Goal: Complete application form

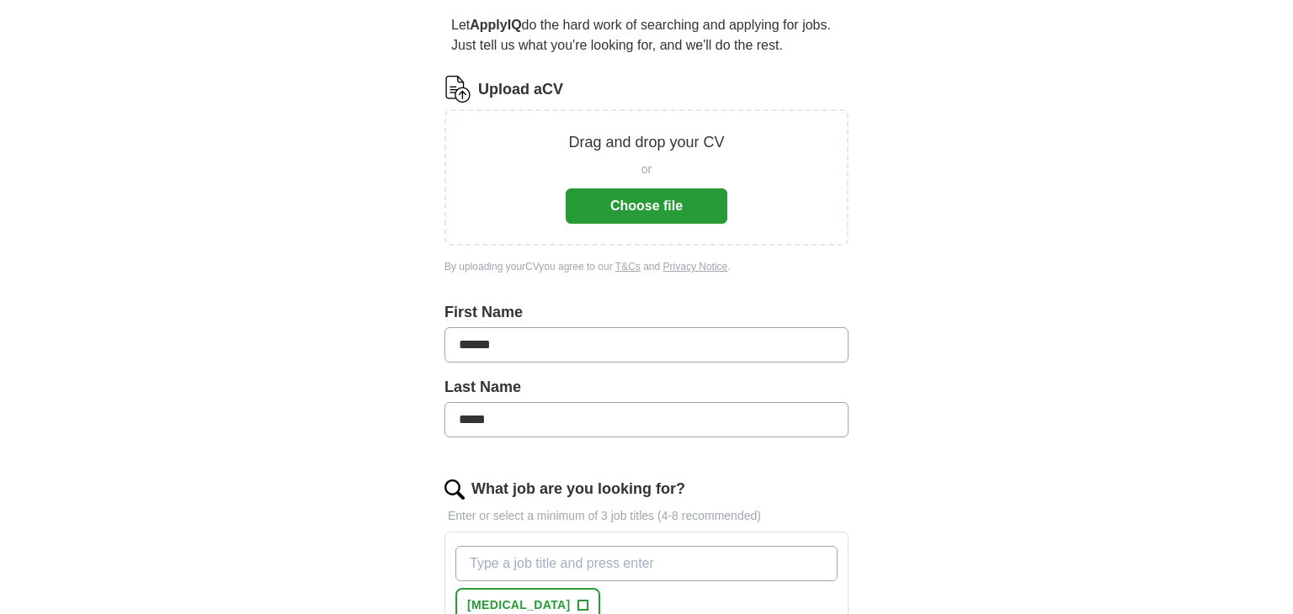
scroll to position [157, 0]
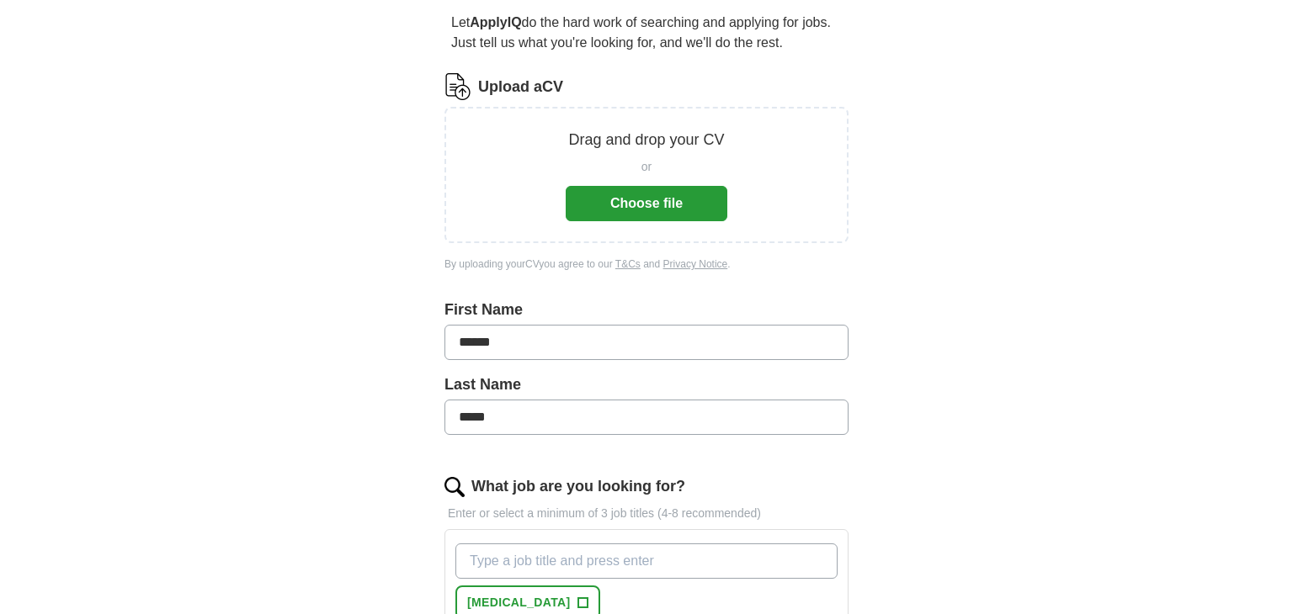
click at [672, 189] on button "Choose file" at bounding box center [647, 203] width 162 height 35
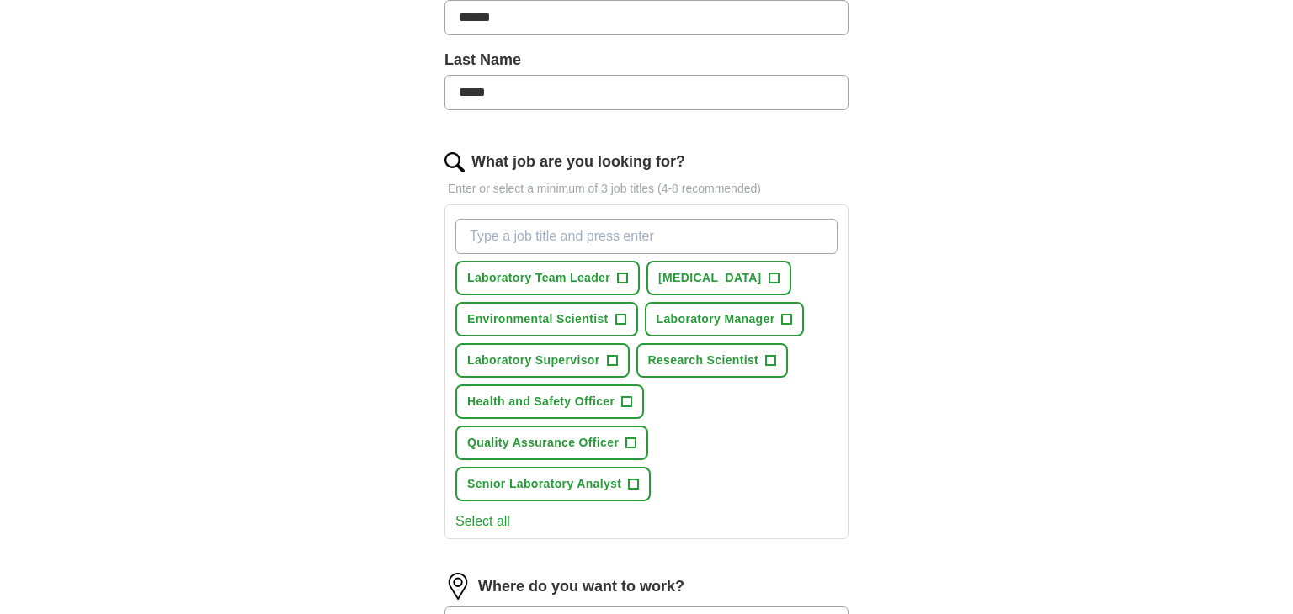
scroll to position [416, 0]
click at [791, 274] on button "[MEDICAL_DATA] +" at bounding box center [718, 277] width 145 height 35
click at [607, 359] on span "+" at bounding box center [612, 359] width 10 height 13
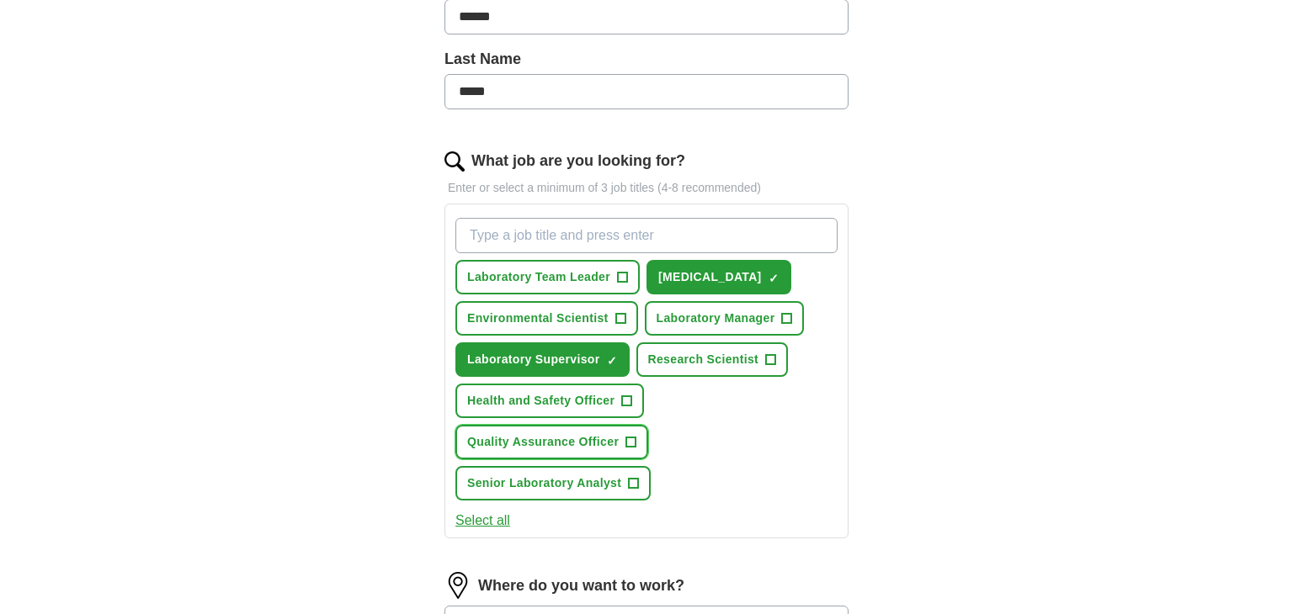
click at [638, 433] on button "Quality Assurance Officer +" at bounding box center [551, 442] width 193 height 35
click at [574, 242] on input "What job are you looking for?" at bounding box center [646, 235] width 382 height 35
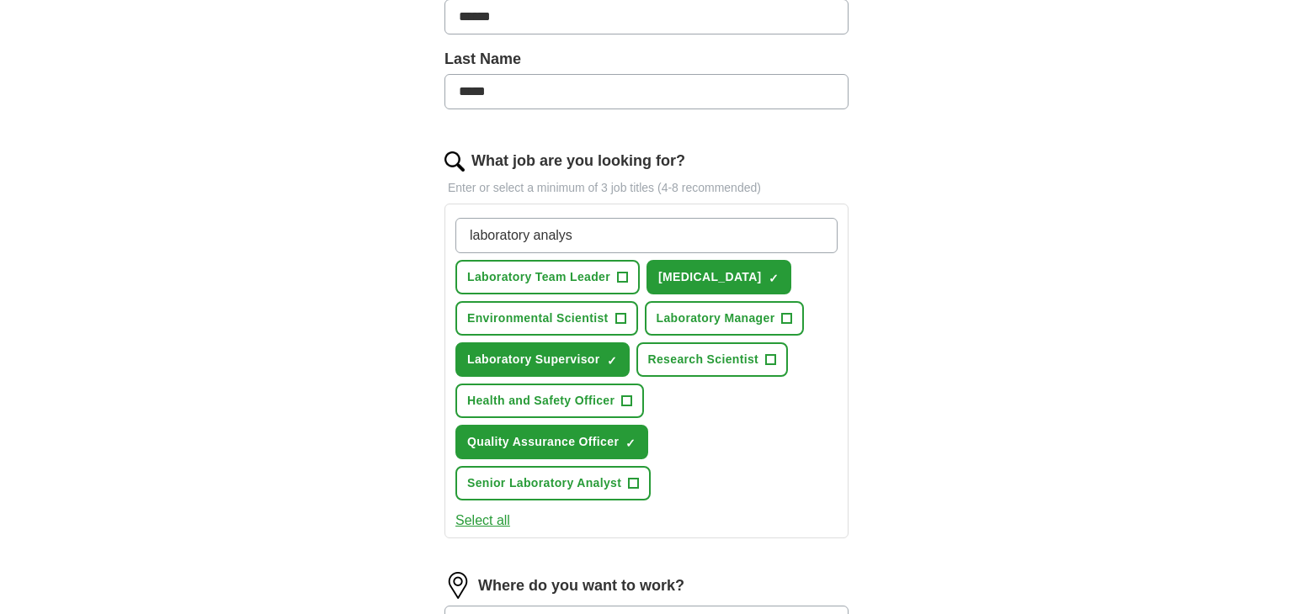
type input "laboratory analyst"
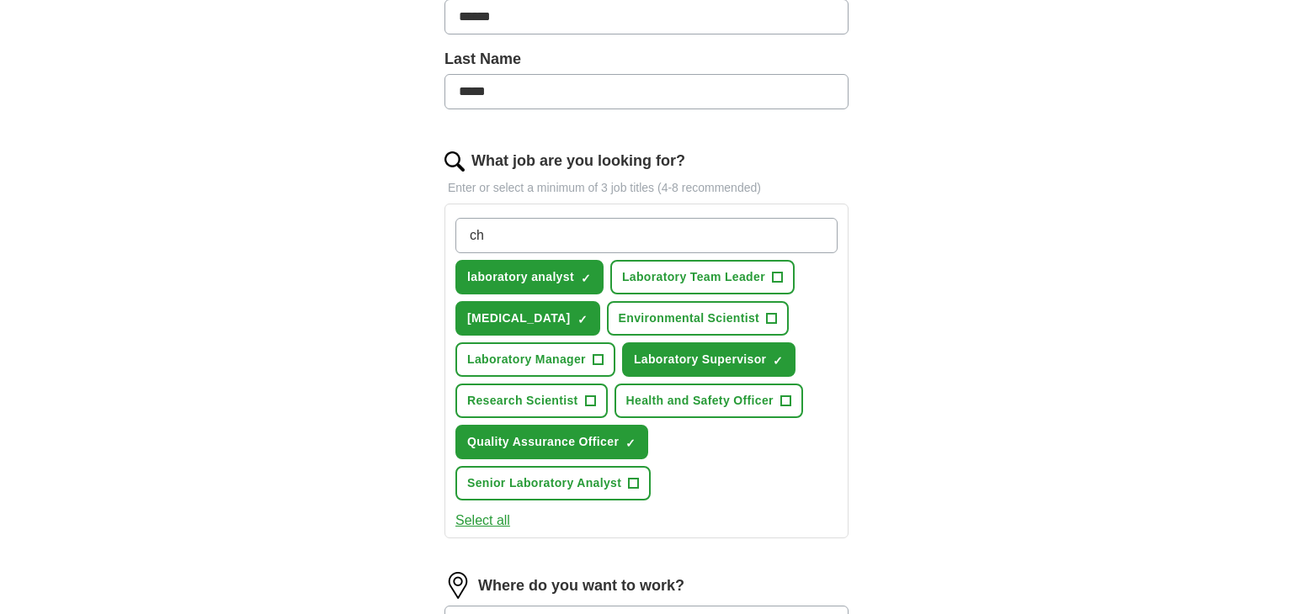
type input "c"
type input "analytical chemist"
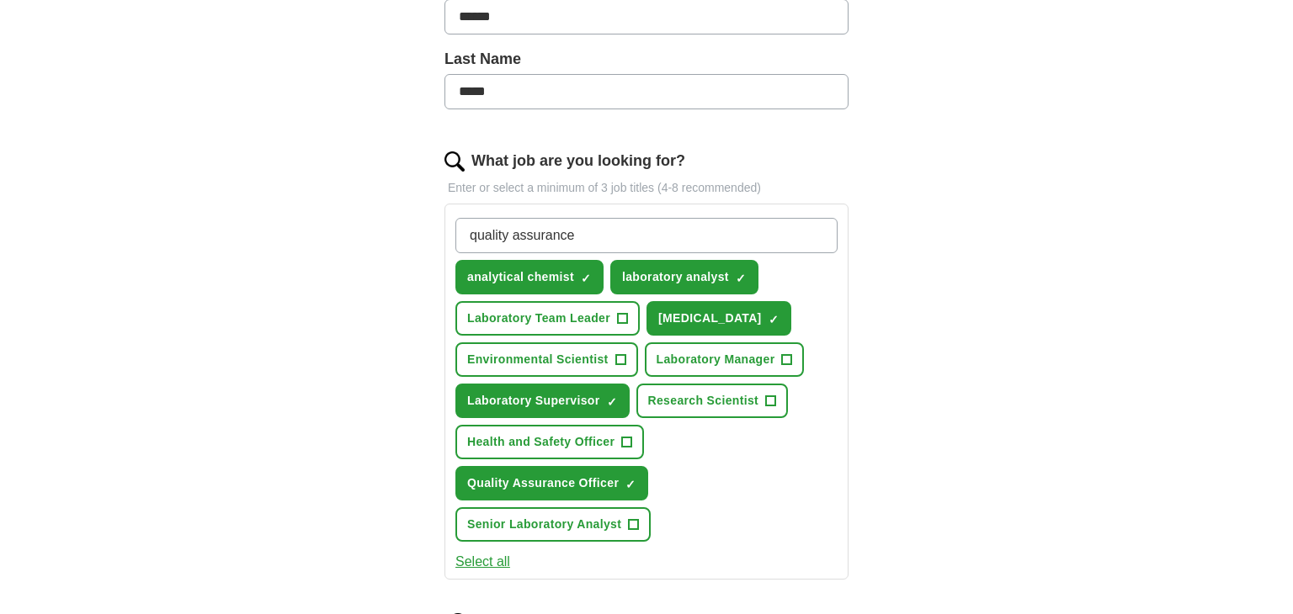
type input "quality assurance#"
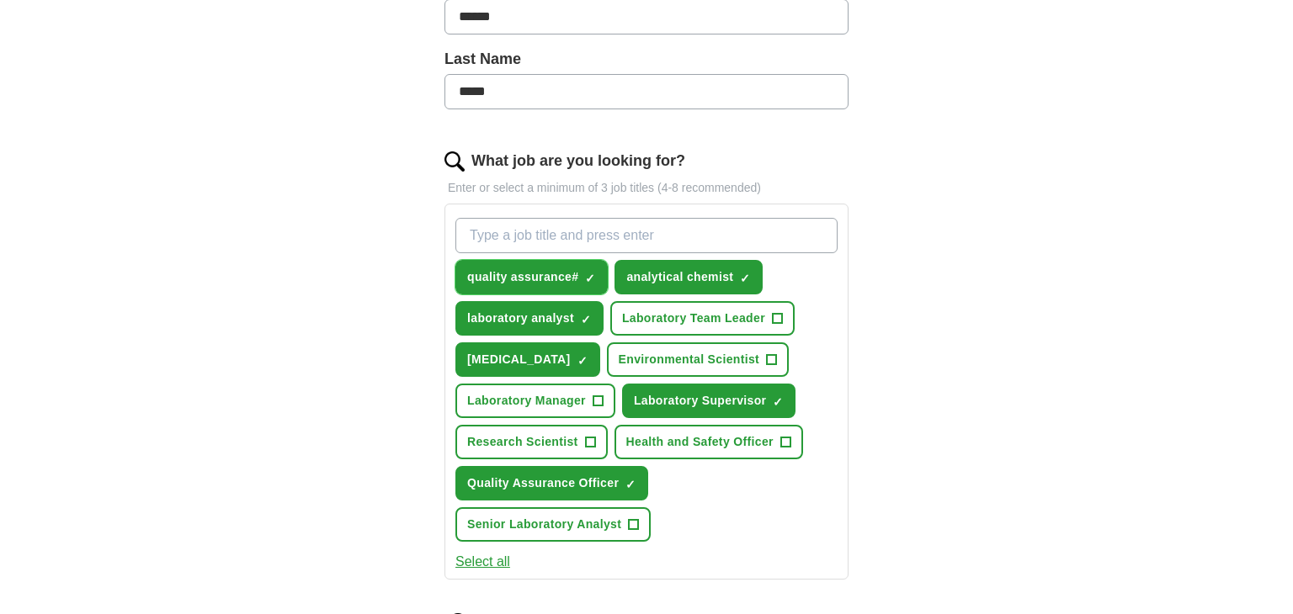
click at [0, 0] on span "×" at bounding box center [0, 0] width 0 height 0
click at [536, 242] on input "What job are you looking for?" at bounding box center [646, 235] width 382 height 35
type input "q"
type input "W"
type input "Quality Assurance"
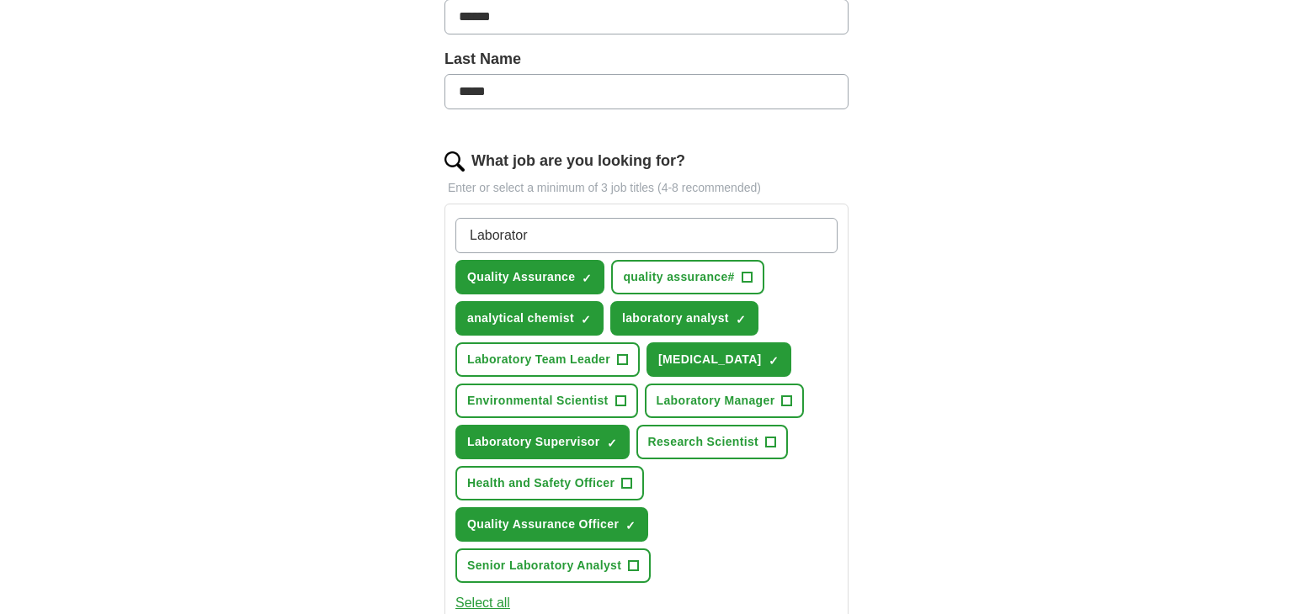
type input "Laboratory"
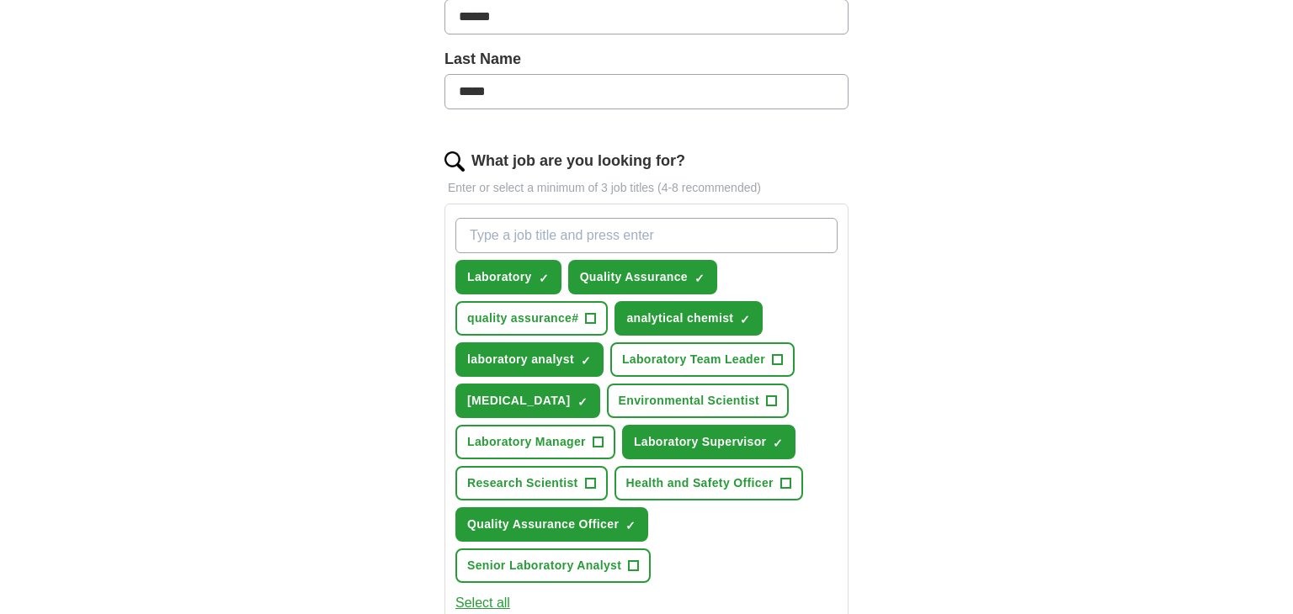
scroll to position [1050, 0]
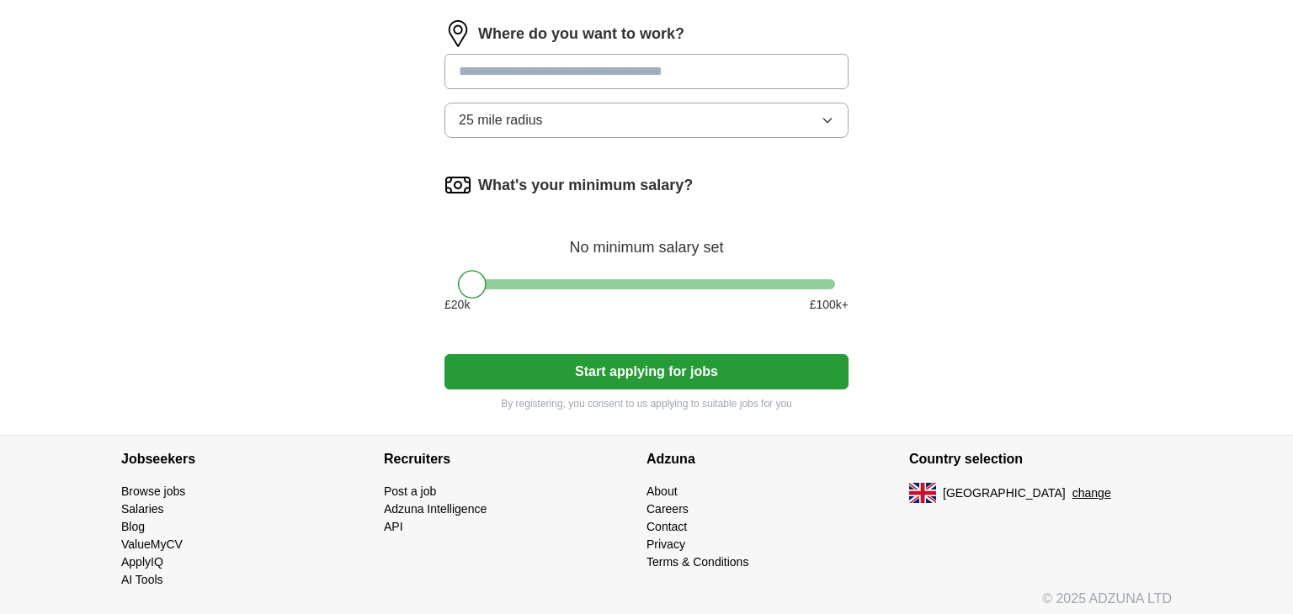
drag, startPoint x: 465, startPoint y: 262, endPoint x: 476, endPoint y: 265, distance: 11.4
click at [476, 265] on div "What's your minimum salary? No minimum salary set £ 20 k £ 100 k+" at bounding box center [646, 250] width 404 height 156
drag, startPoint x: 474, startPoint y: 269, endPoint x: 513, endPoint y: 283, distance: 41.8
click at [513, 283] on div at bounding box center [511, 284] width 29 height 29
click at [513, 279] on div at bounding box center [511, 284] width 29 height 29
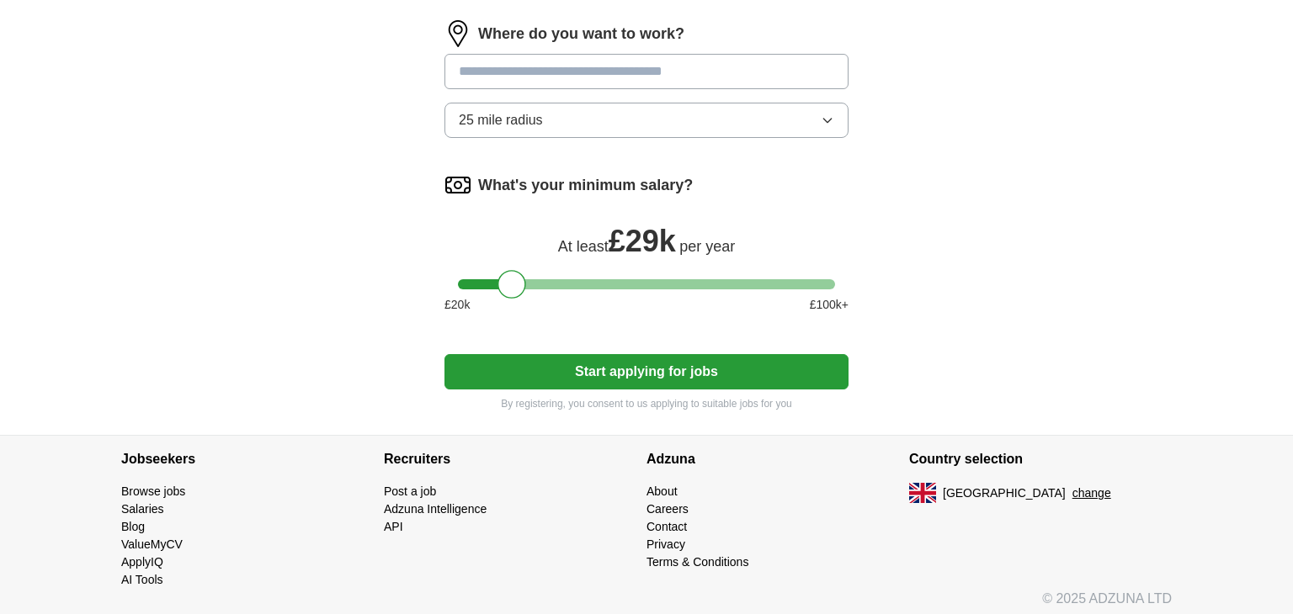
click at [538, 371] on button "Start applying for jobs" at bounding box center [646, 371] width 404 height 35
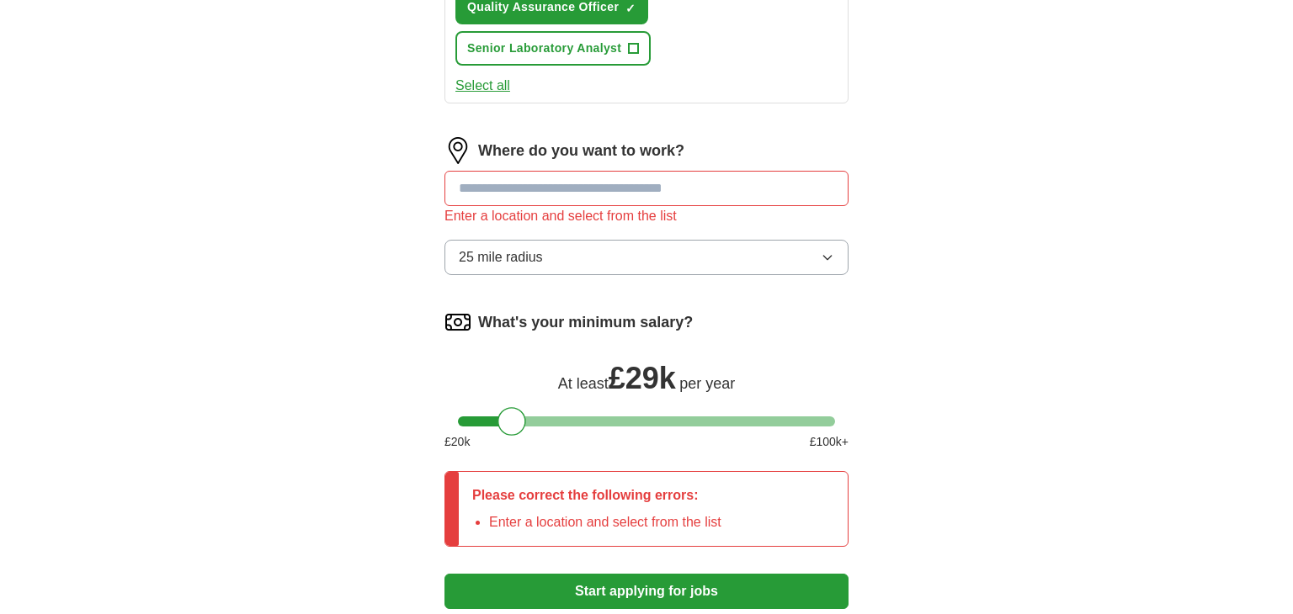
scroll to position [933, 0]
click at [587, 189] on input at bounding box center [646, 189] width 404 height 35
click at [534, 248] on span "25 mile radius" at bounding box center [501, 258] width 84 height 20
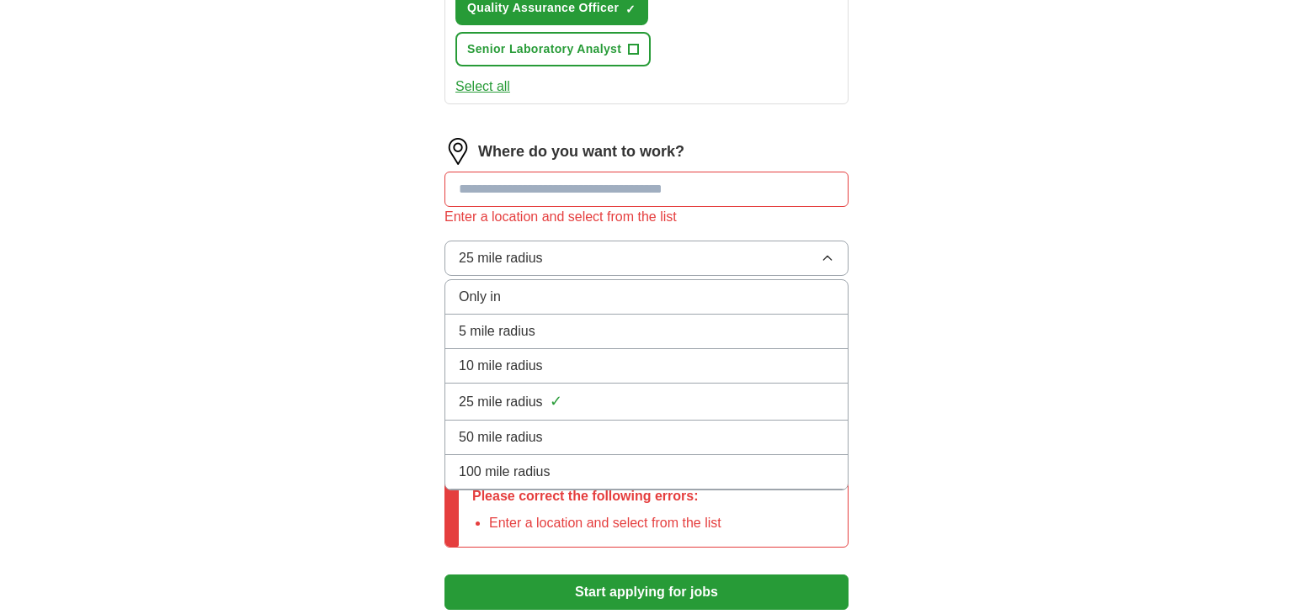
click at [513, 356] on span "10 mile radius" at bounding box center [501, 366] width 84 height 20
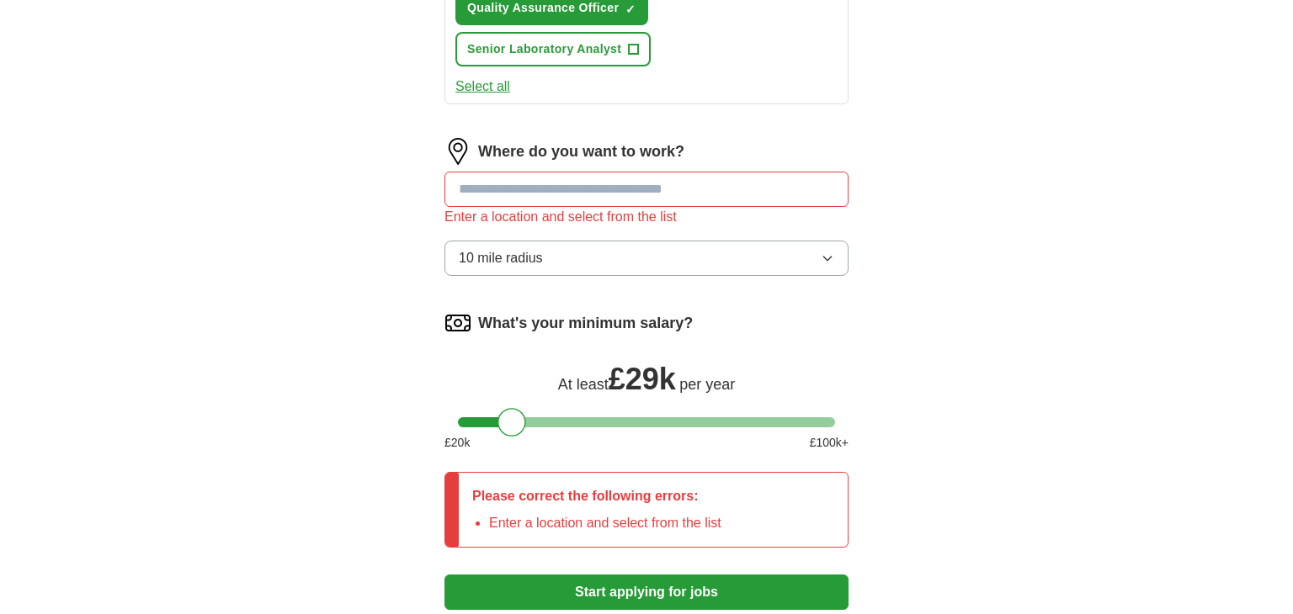
click at [536, 192] on input at bounding box center [646, 189] width 404 height 35
type input "*"
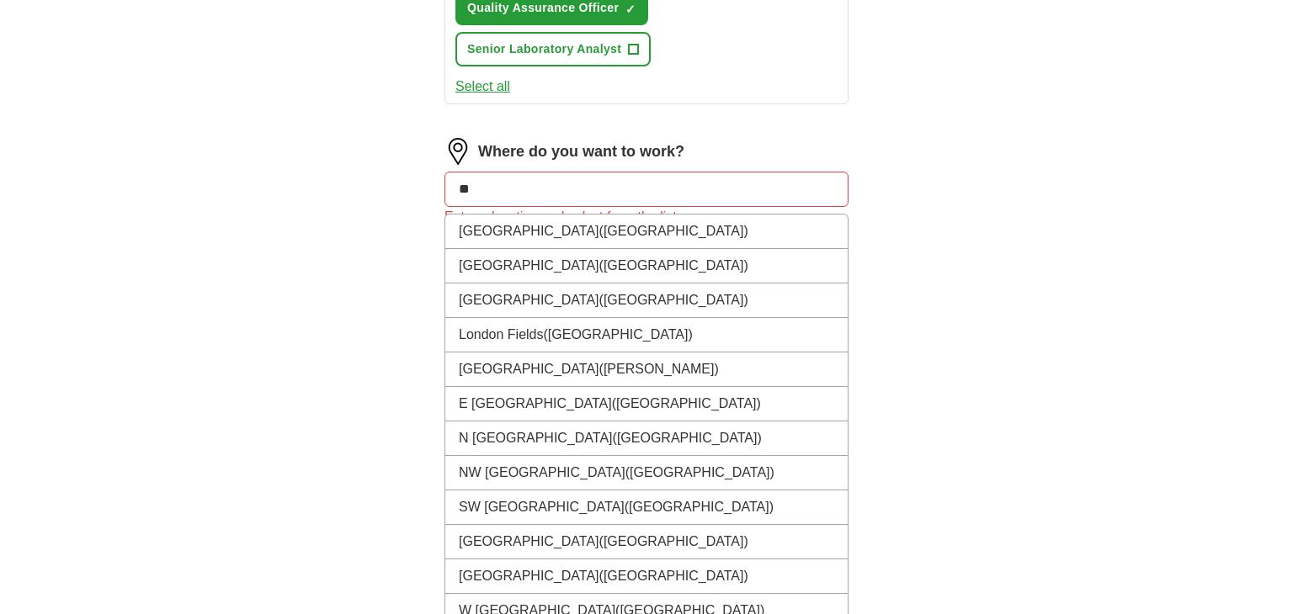
type input "*"
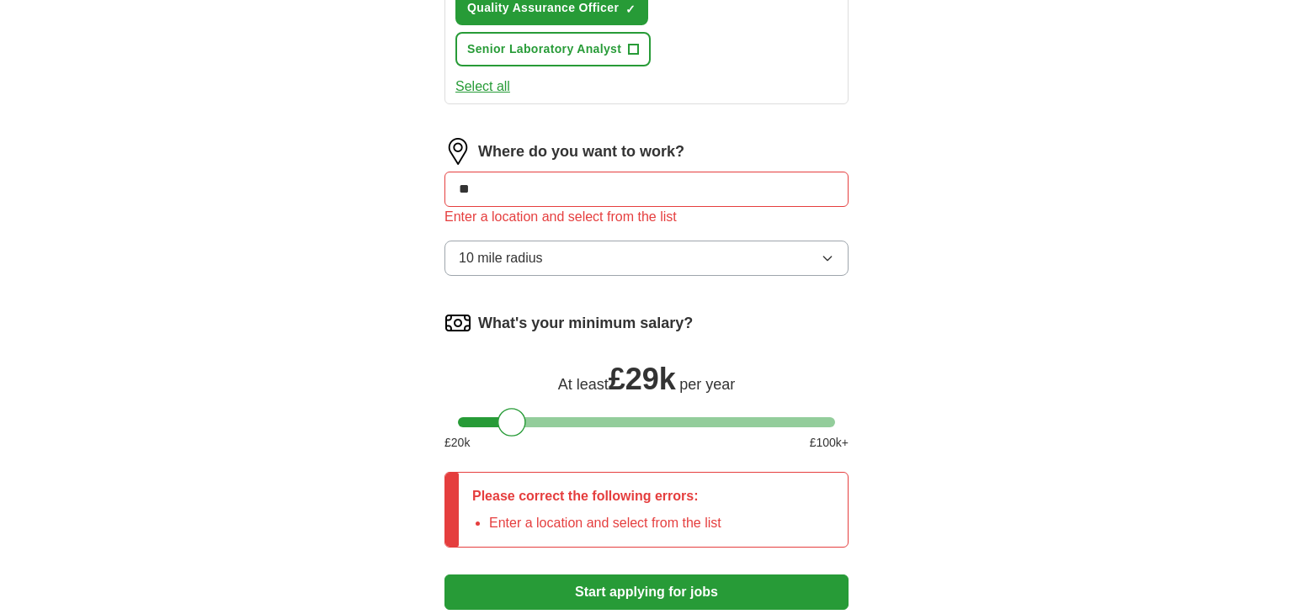
type input "**"
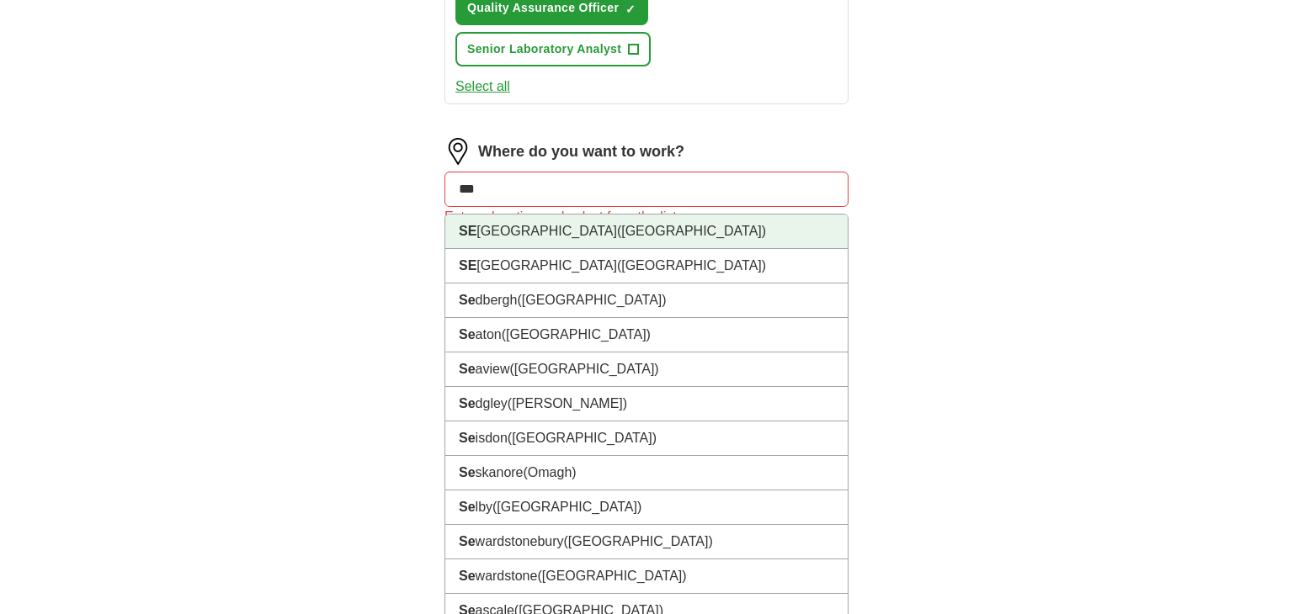
click at [617, 229] on span "([GEOGRAPHIC_DATA])" at bounding box center [691, 231] width 149 height 14
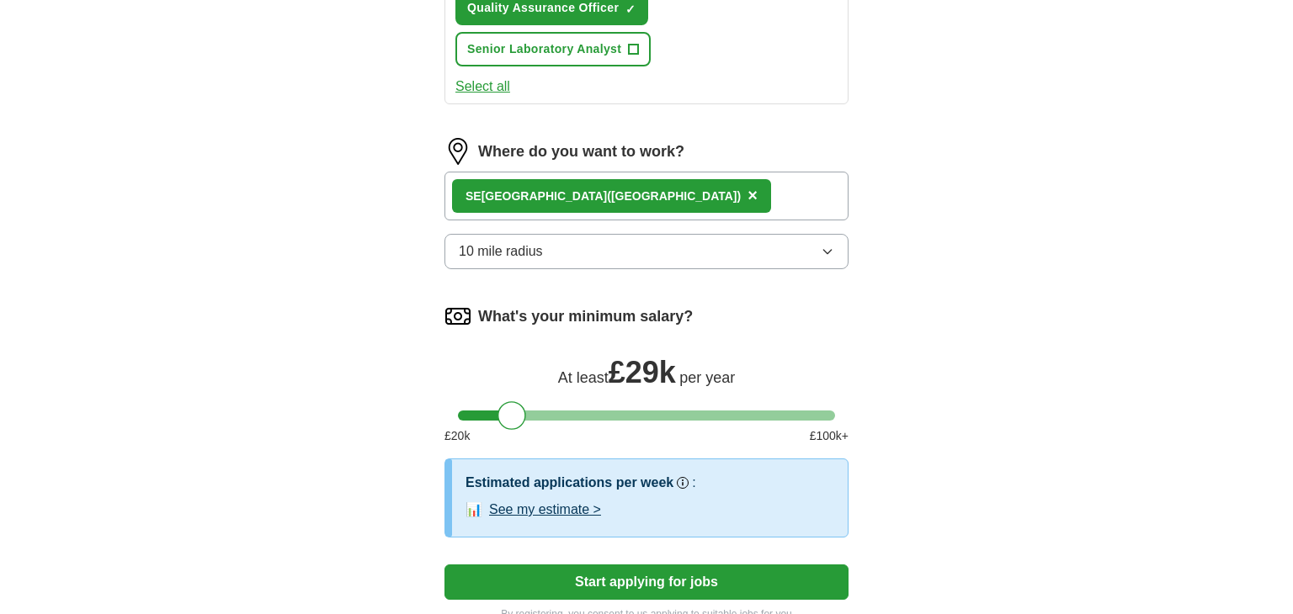
click at [658, 201] on div "SE [GEOGRAPHIC_DATA] ([GEOGRAPHIC_DATA]) ×" at bounding box center [646, 196] width 404 height 49
click at [643, 194] on div "SE [GEOGRAPHIC_DATA] ([GEOGRAPHIC_DATA]) ×" at bounding box center [646, 196] width 404 height 49
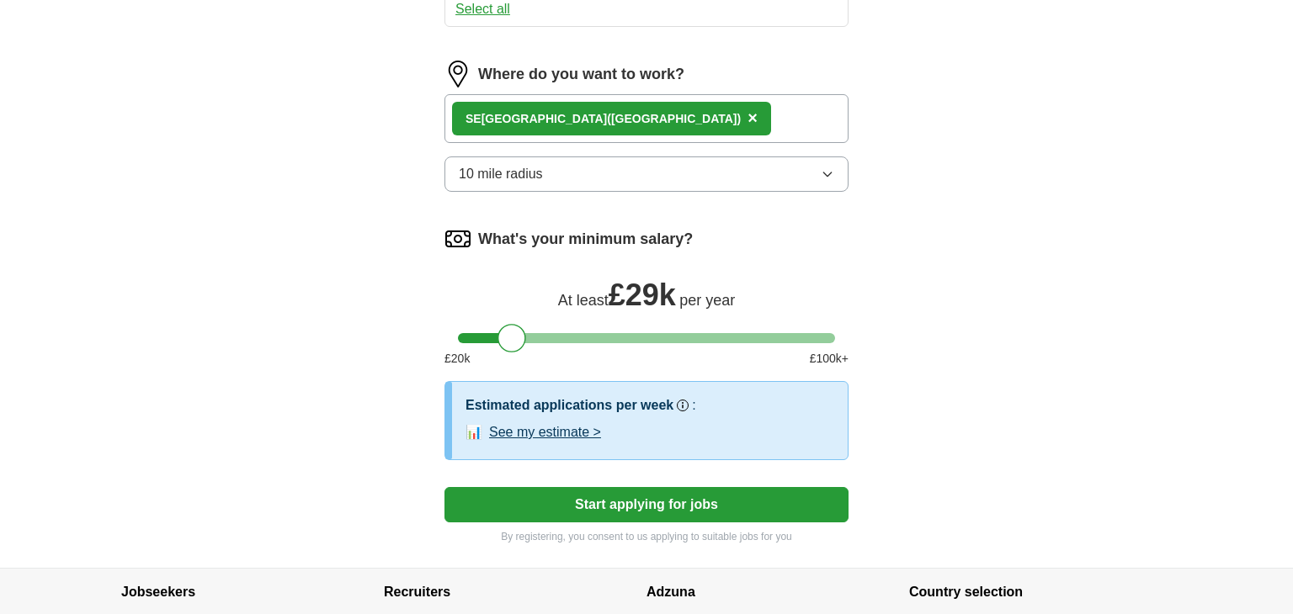
scroll to position [1010, 0]
click at [549, 423] on button "See my estimate >" at bounding box center [545, 432] width 112 height 20
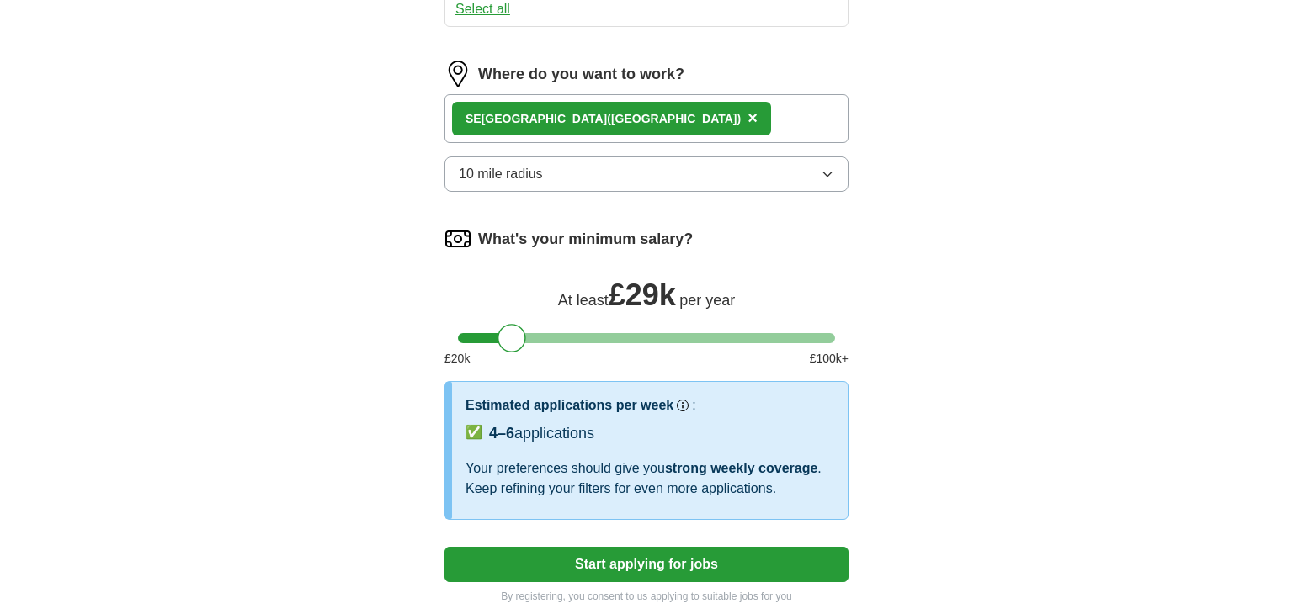
click at [786, 555] on button "Start applying for jobs" at bounding box center [646, 564] width 404 height 35
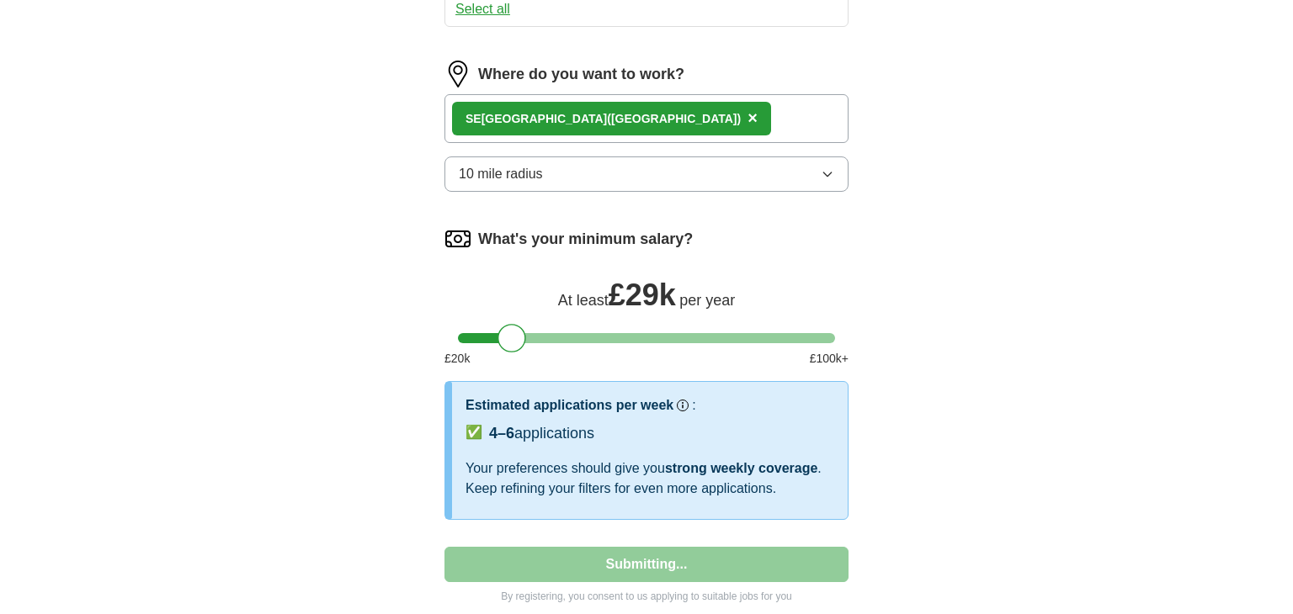
select select "**"
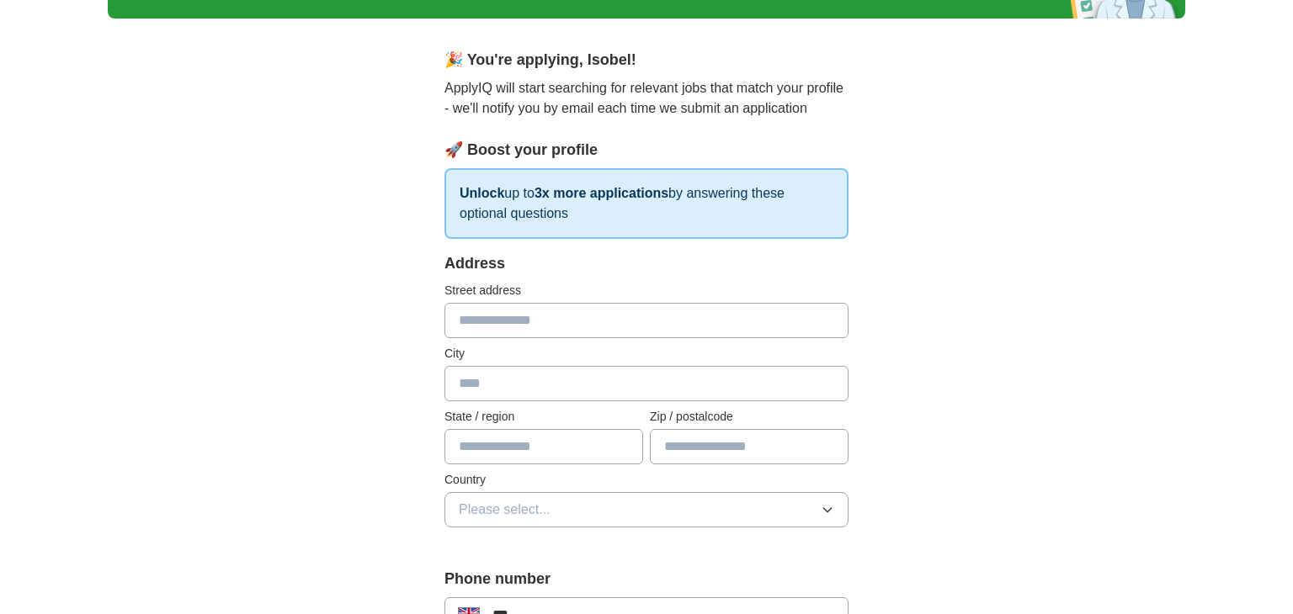
scroll to position [101, 0]
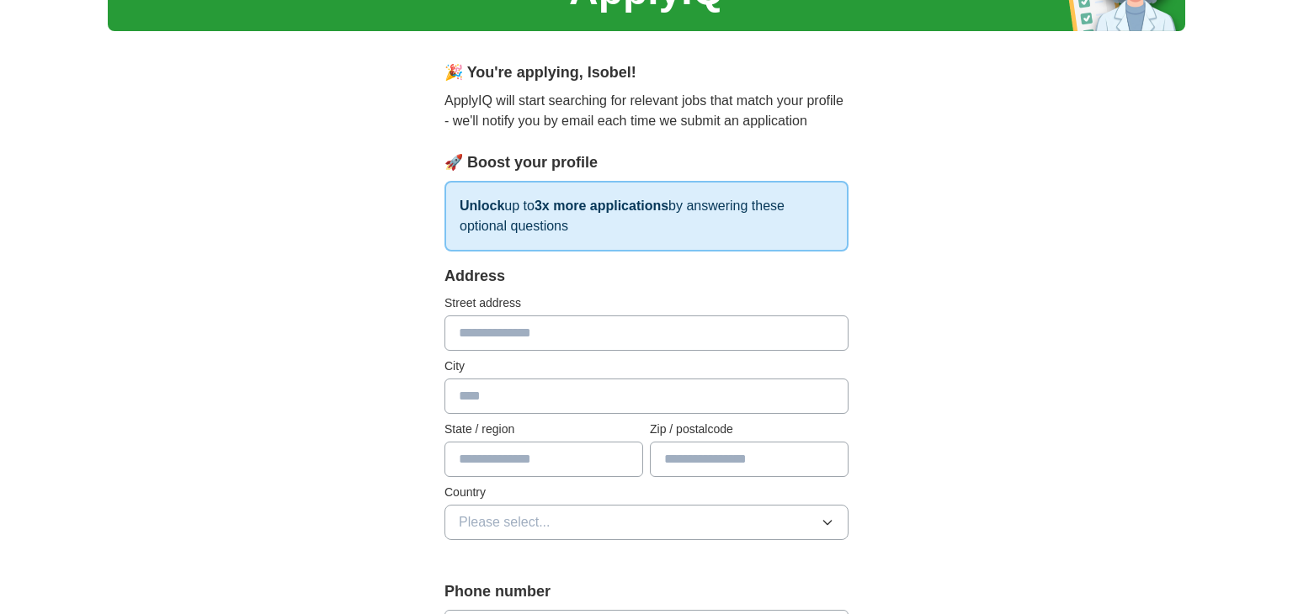
click at [539, 348] on input "text" at bounding box center [646, 333] width 404 height 35
type input "**********"
click at [461, 397] on input "********" at bounding box center [646, 396] width 404 height 35
type input "**********"
click at [488, 460] on input "text" at bounding box center [543, 459] width 199 height 35
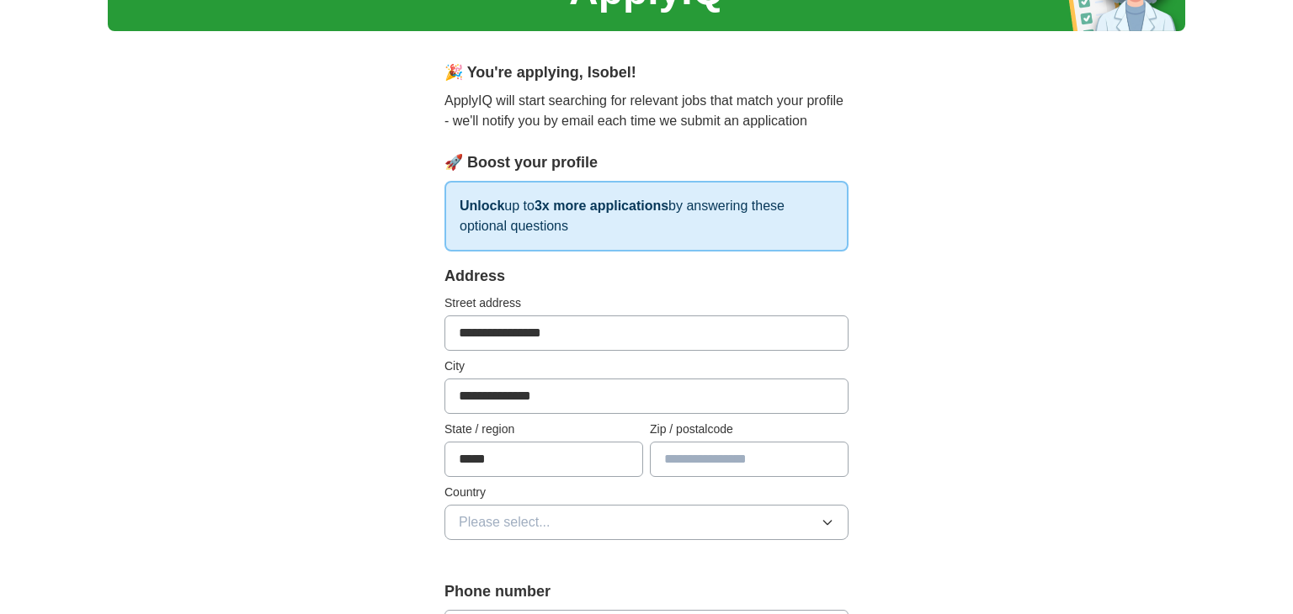
type input "*****"
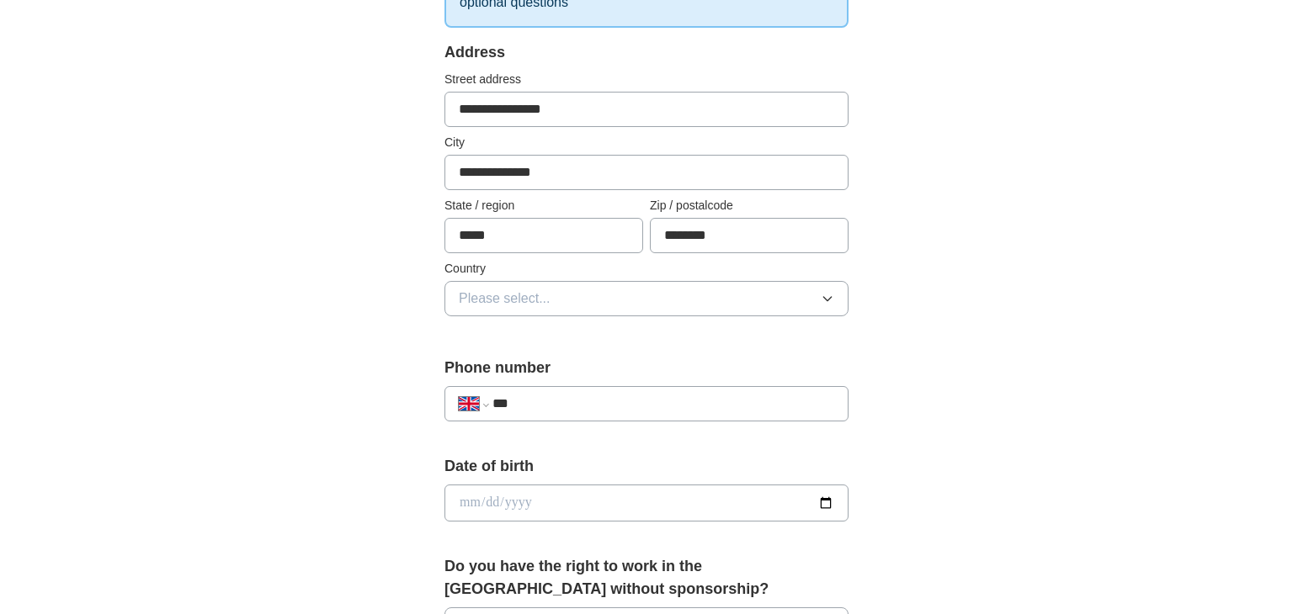
scroll to position [328, 0]
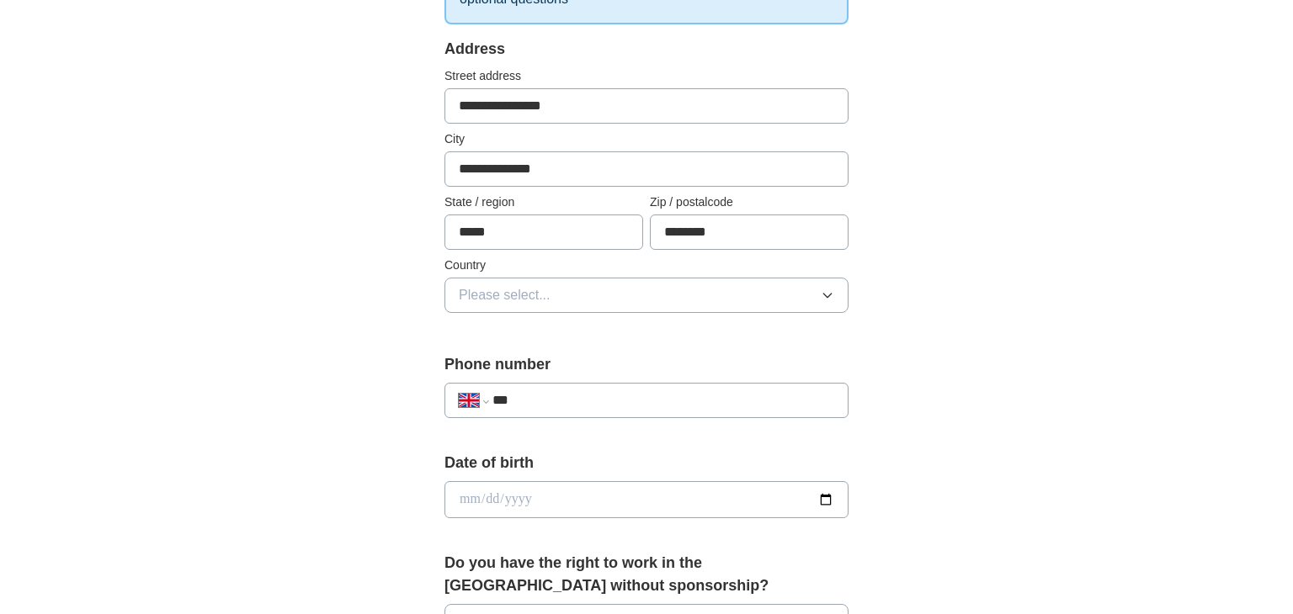
type input "********"
click at [585, 273] on div "Country Please select..." at bounding box center [646, 285] width 404 height 56
click at [575, 279] on button "Please select..." at bounding box center [646, 295] width 404 height 35
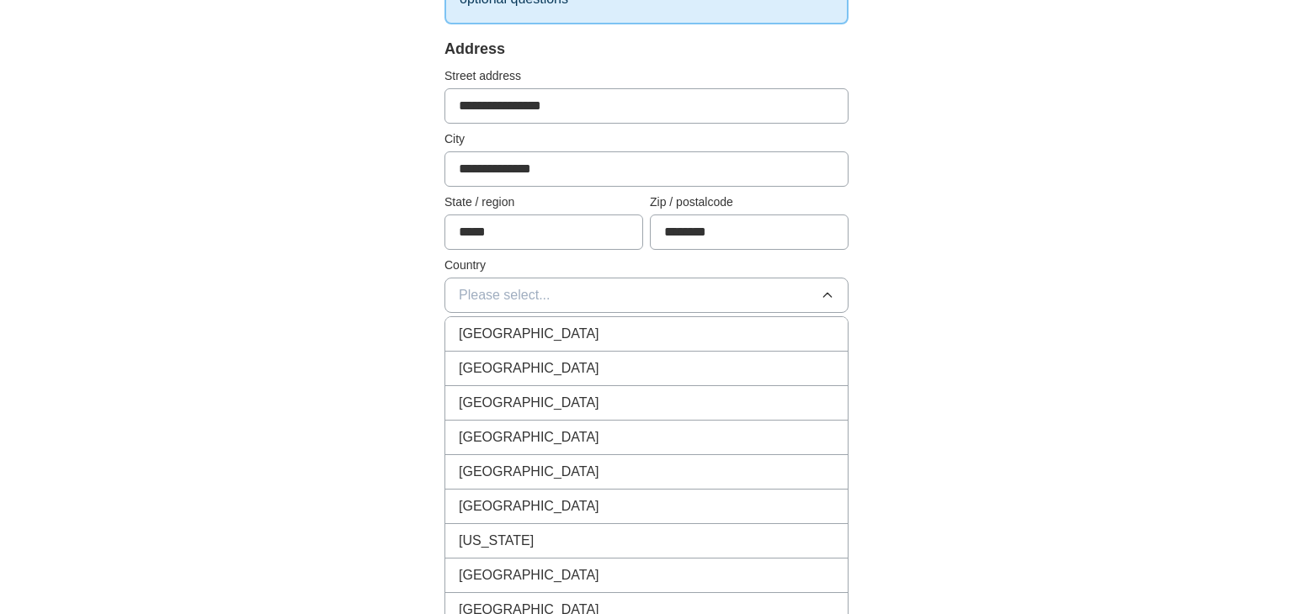
click at [507, 346] on li "[GEOGRAPHIC_DATA]" at bounding box center [646, 334] width 402 height 35
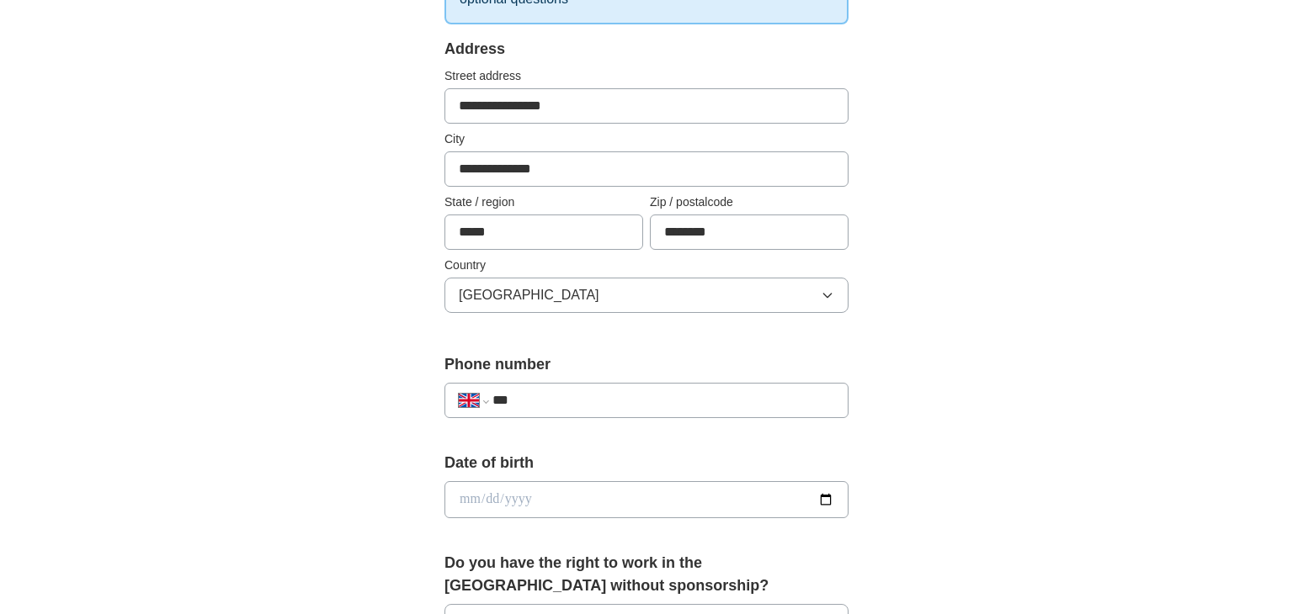
click at [532, 399] on input "***" at bounding box center [663, 401] width 342 height 20
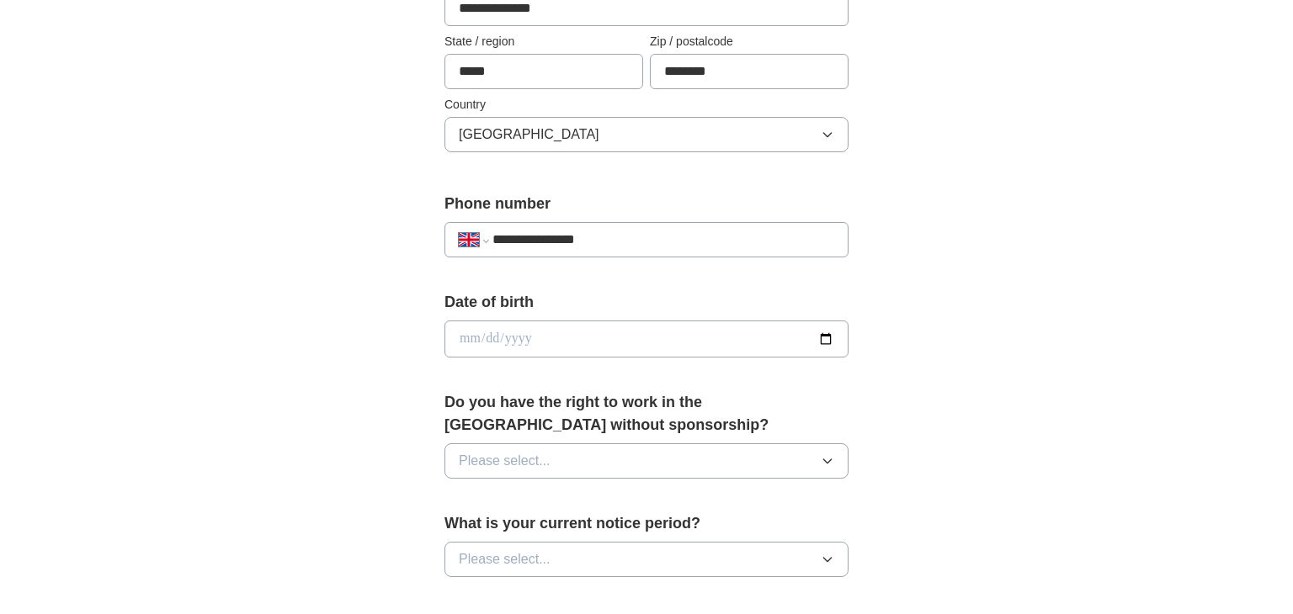
type input "**********"
click at [526, 344] on input "date" at bounding box center [646, 339] width 404 height 37
click at [467, 332] on input "date" at bounding box center [646, 339] width 404 height 37
type input "**********"
click at [478, 462] on span "Please select..." at bounding box center [505, 461] width 92 height 20
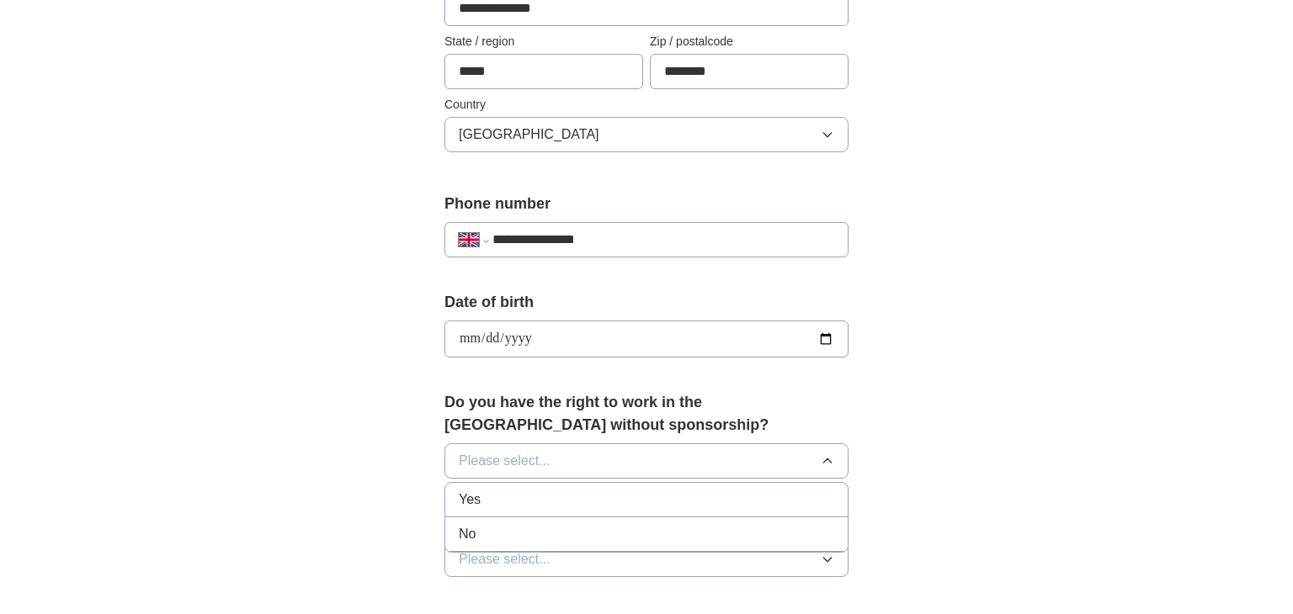
click at [483, 496] on div "Yes" at bounding box center [646, 500] width 375 height 20
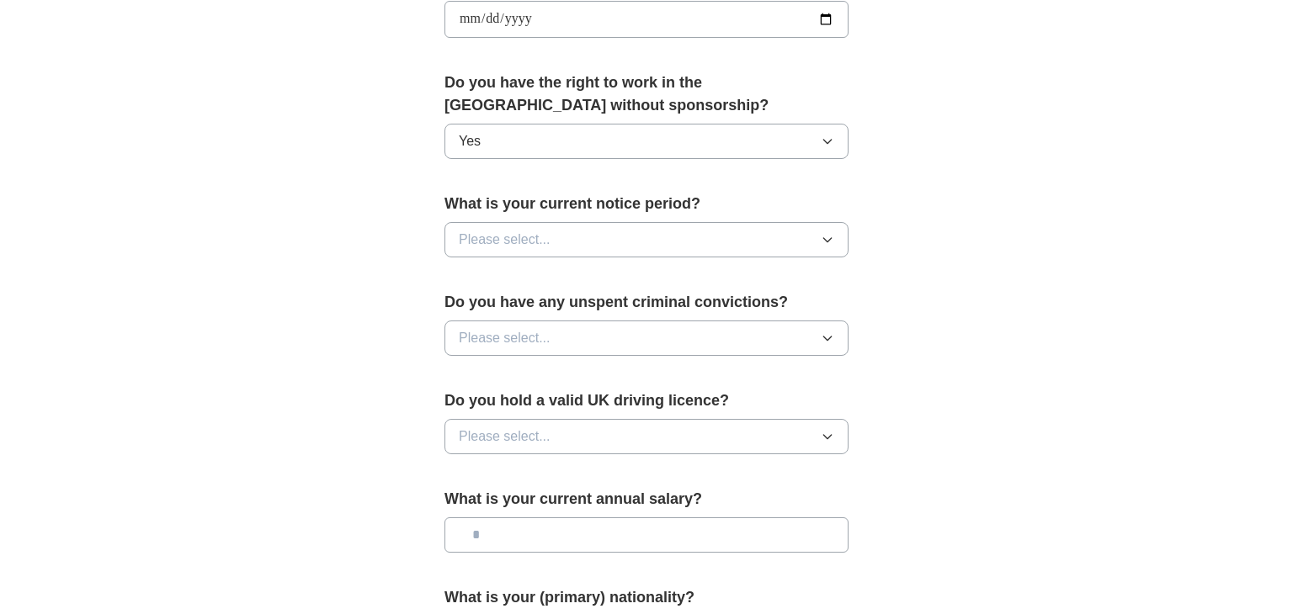
scroll to position [812, 0]
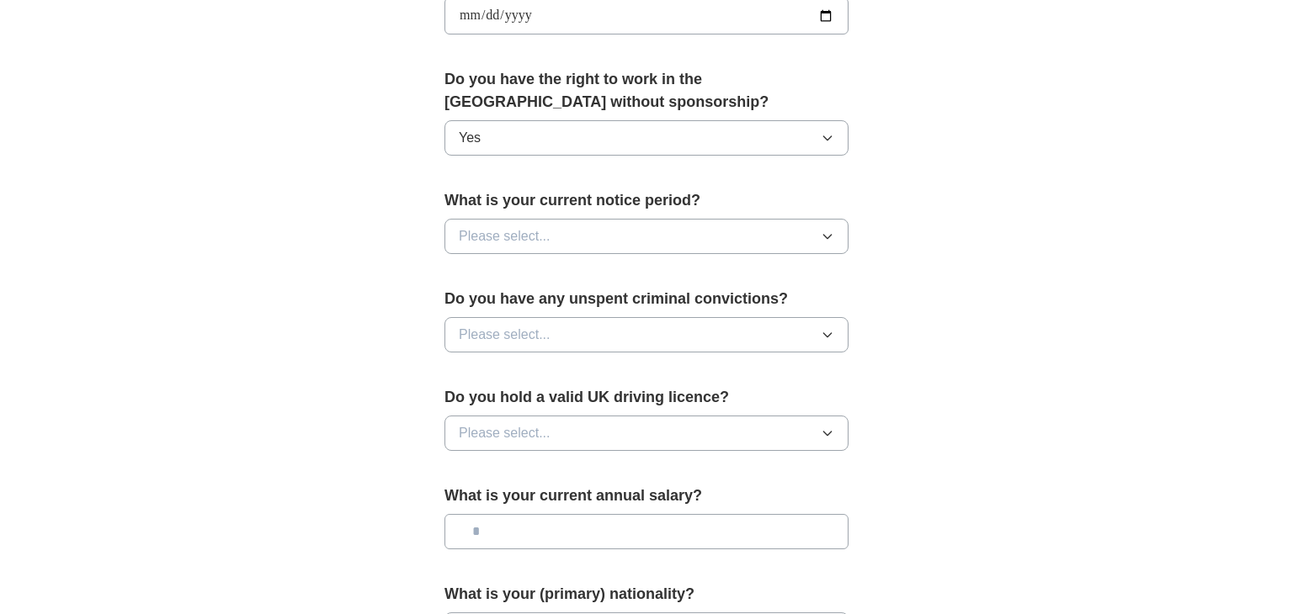
click at [473, 238] on span "Please select..." at bounding box center [505, 236] width 92 height 20
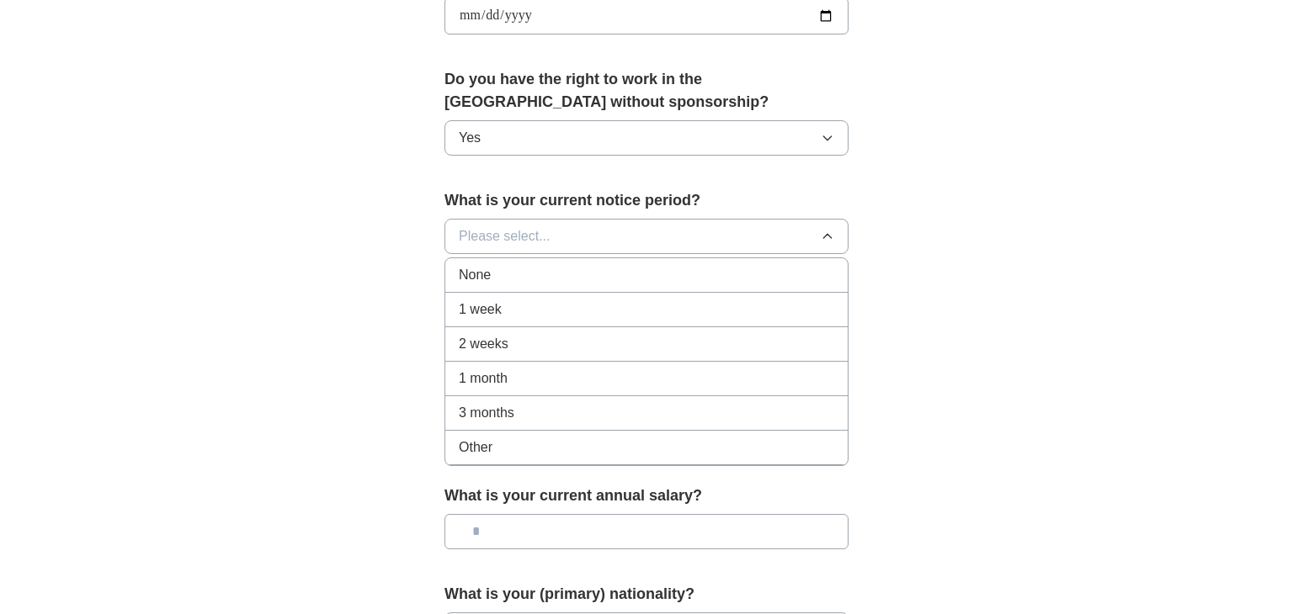
click at [477, 265] on span "None" at bounding box center [475, 275] width 32 height 20
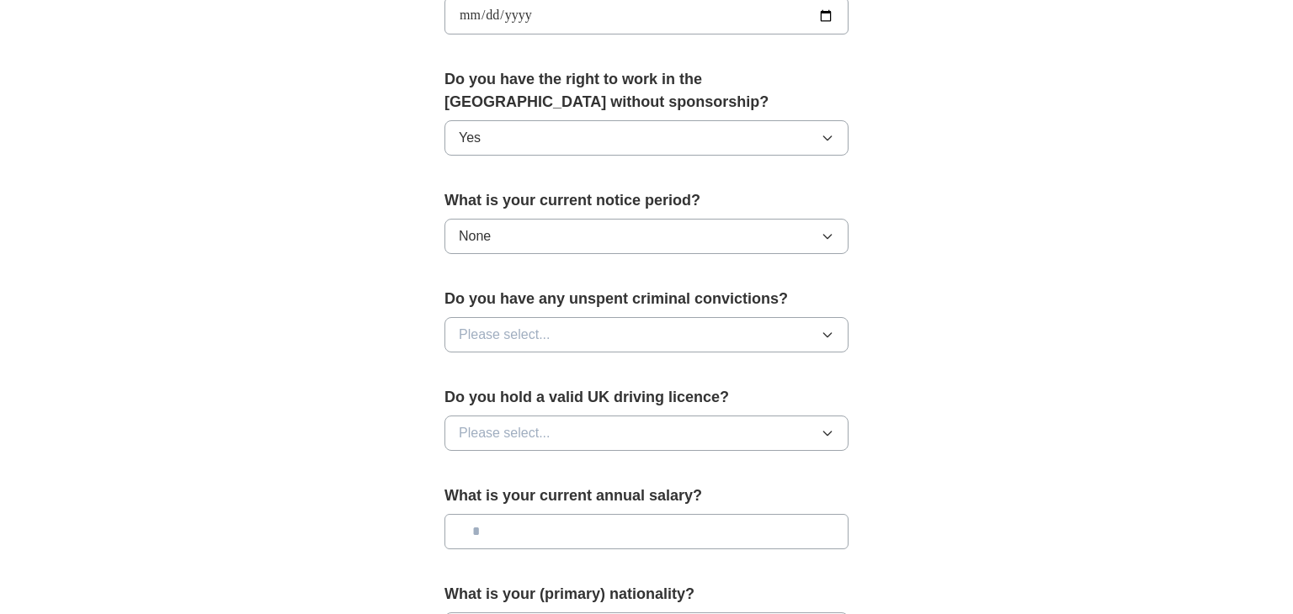
click at [503, 342] on button "Please select..." at bounding box center [646, 334] width 404 height 35
click at [485, 398] on div "No" at bounding box center [646, 408] width 375 height 20
click at [489, 423] on span "Please select..." at bounding box center [505, 433] width 92 height 20
click at [479, 497] on div "No" at bounding box center [646, 507] width 375 height 20
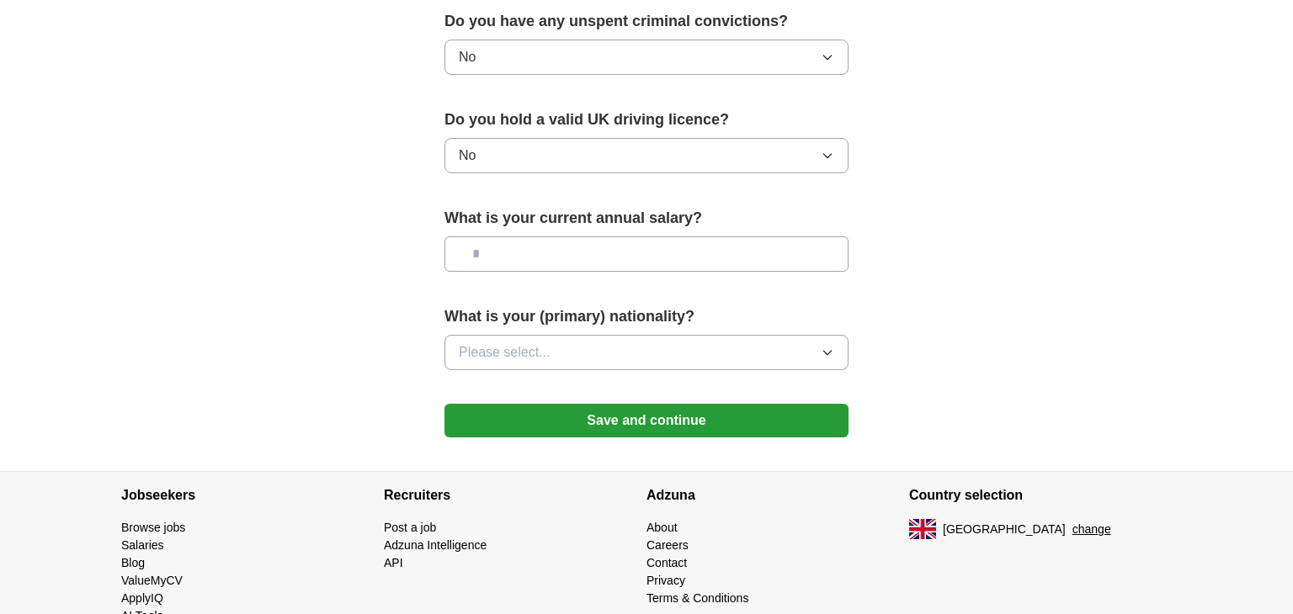
scroll to position [1092, 0]
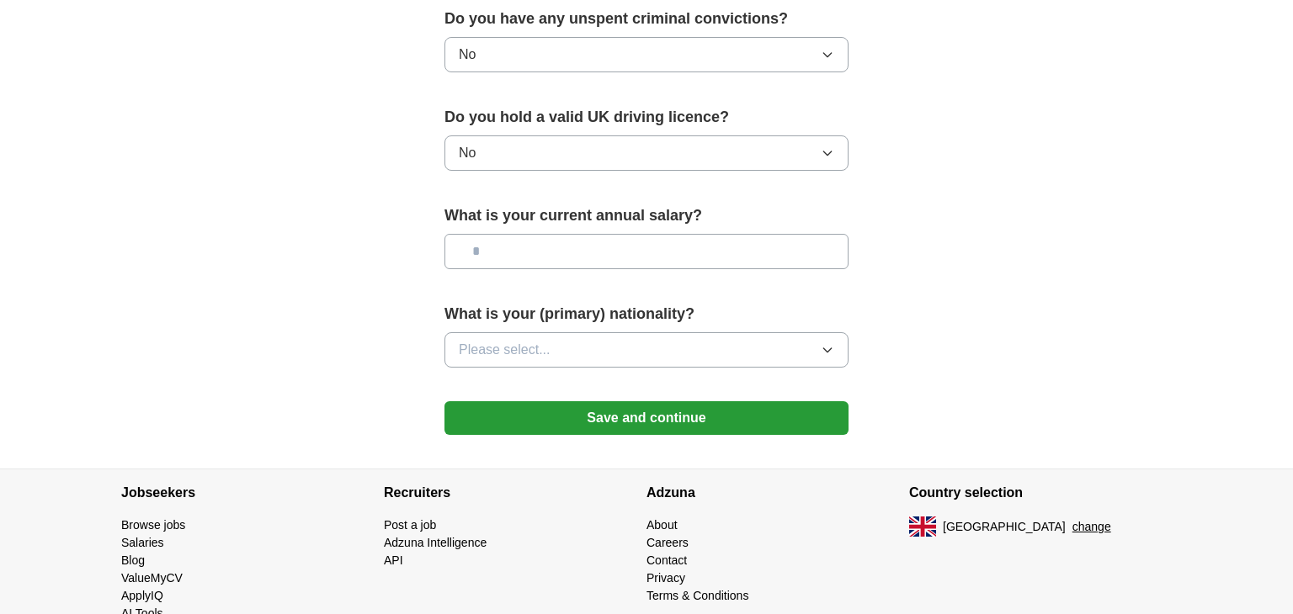
click at [493, 258] on input "text" at bounding box center [646, 251] width 404 height 35
type input "*******"
click at [580, 336] on button "Please select..." at bounding box center [646, 349] width 404 height 35
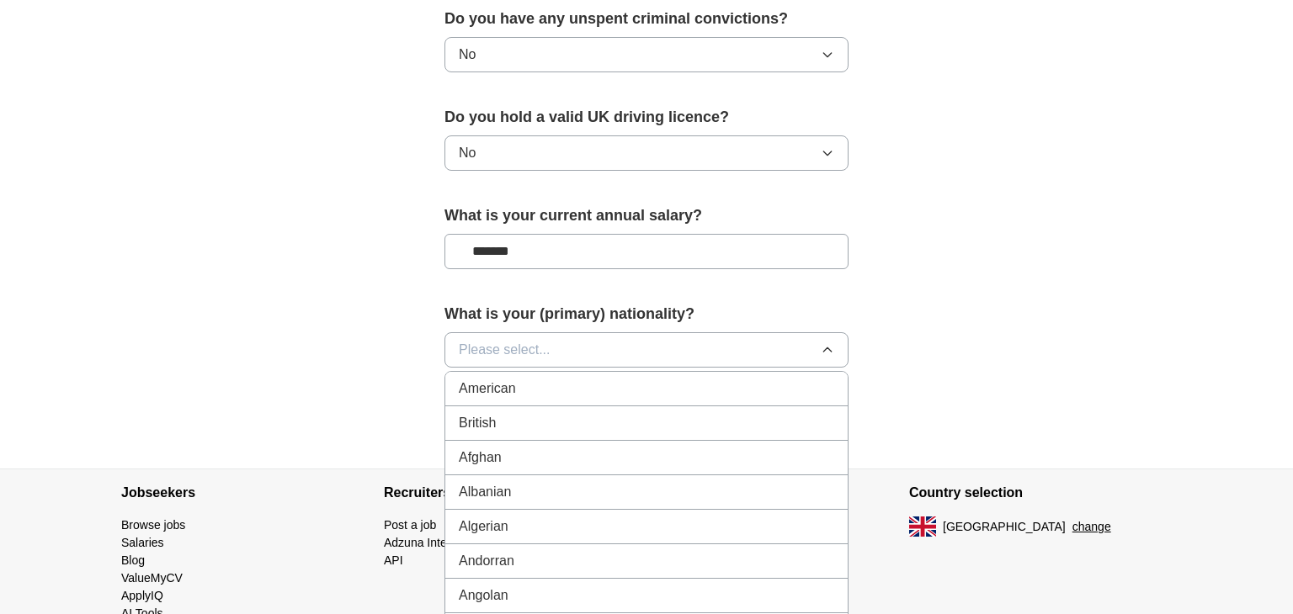
click at [516, 415] on div "British" at bounding box center [646, 423] width 375 height 20
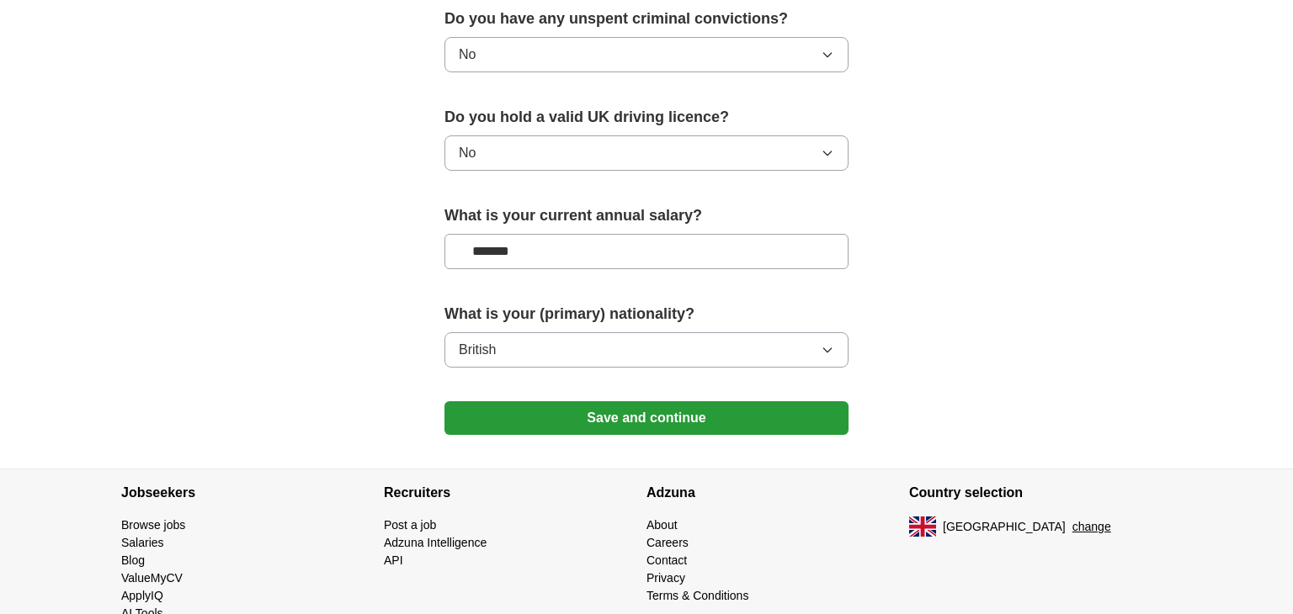
click at [544, 421] on button "Save and continue" at bounding box center [646, 418] width 404 height 34
